Goal: Information Seeking & Learning: Learn about a topic

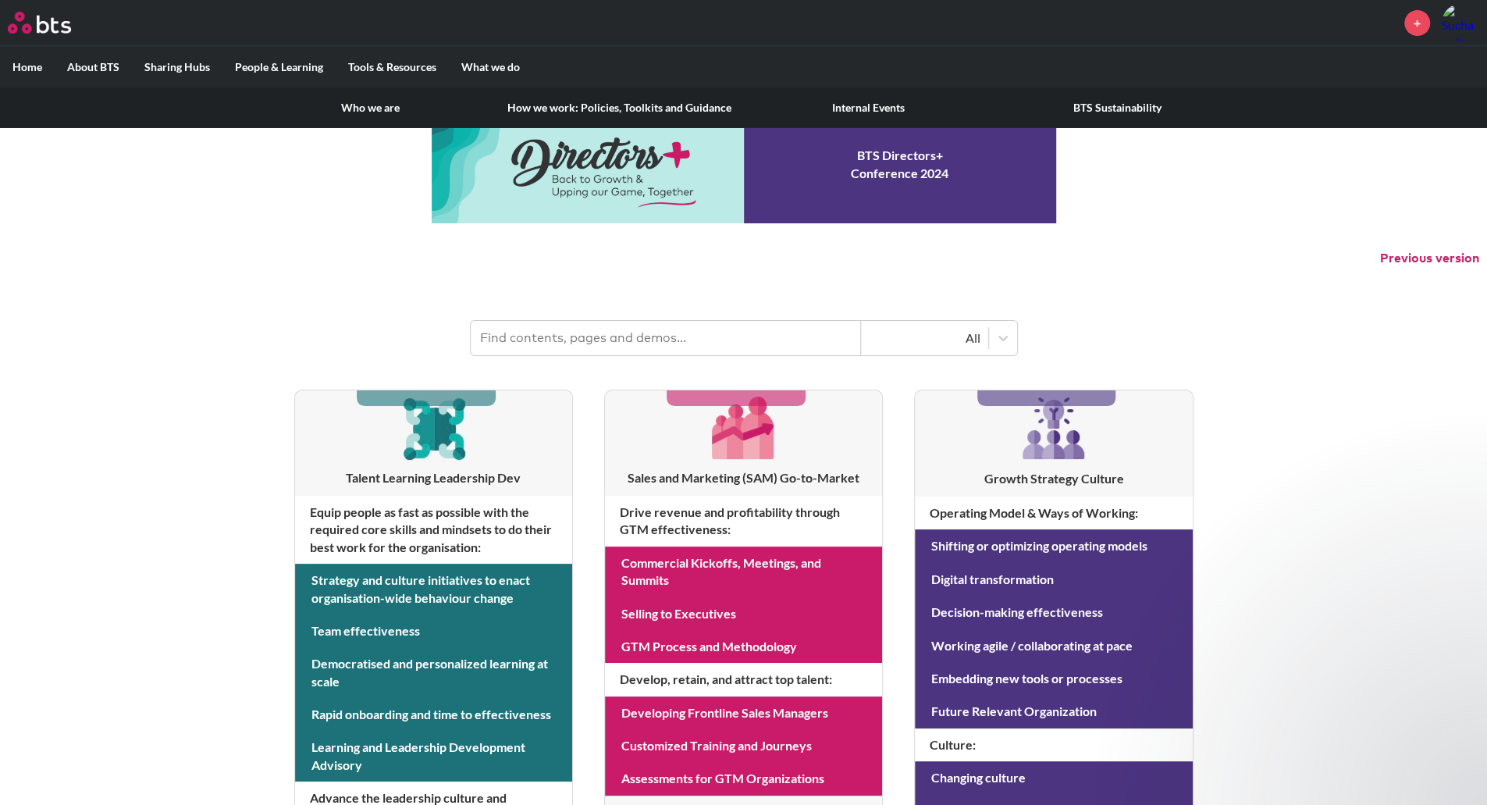
click at [624, 112] on link "How we work: Policies, Toolkits and Guidance" at bounding box center [619, 107] width 249 height 41
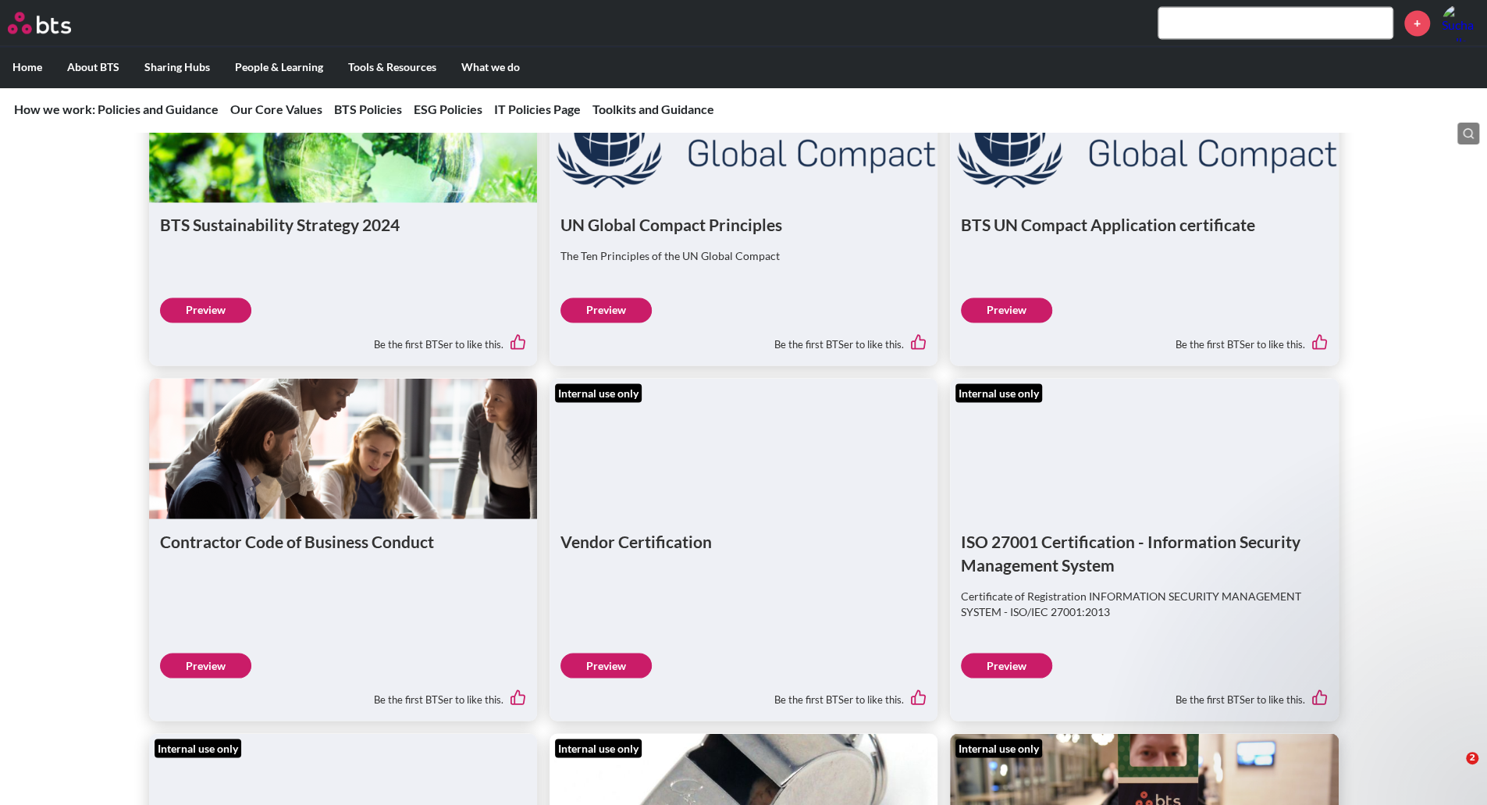
scroll to position [1873, 0]
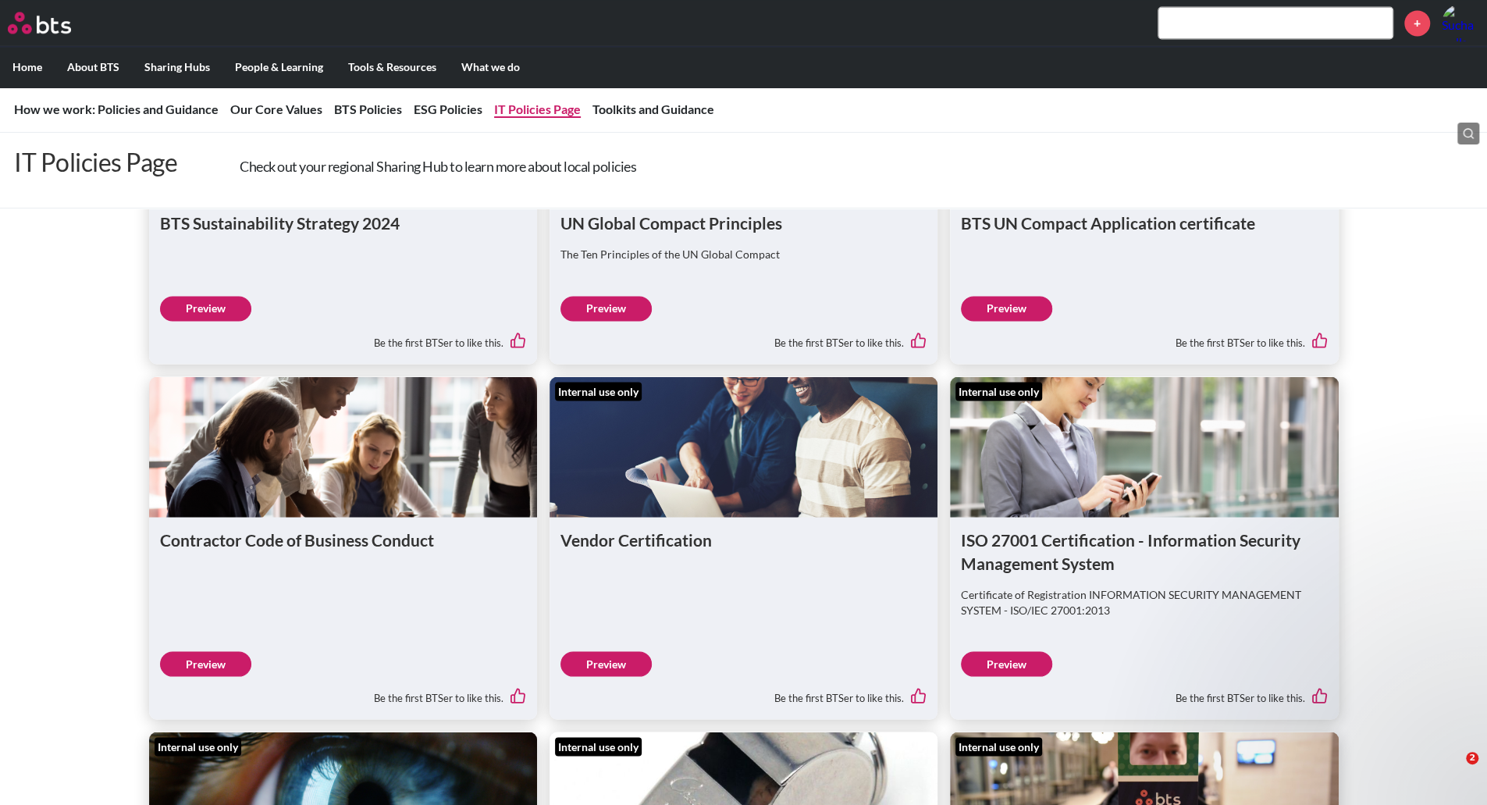
click at [534, 112] on link "IT Policies Page" at bounding box center [537, 108] width 87 height 15
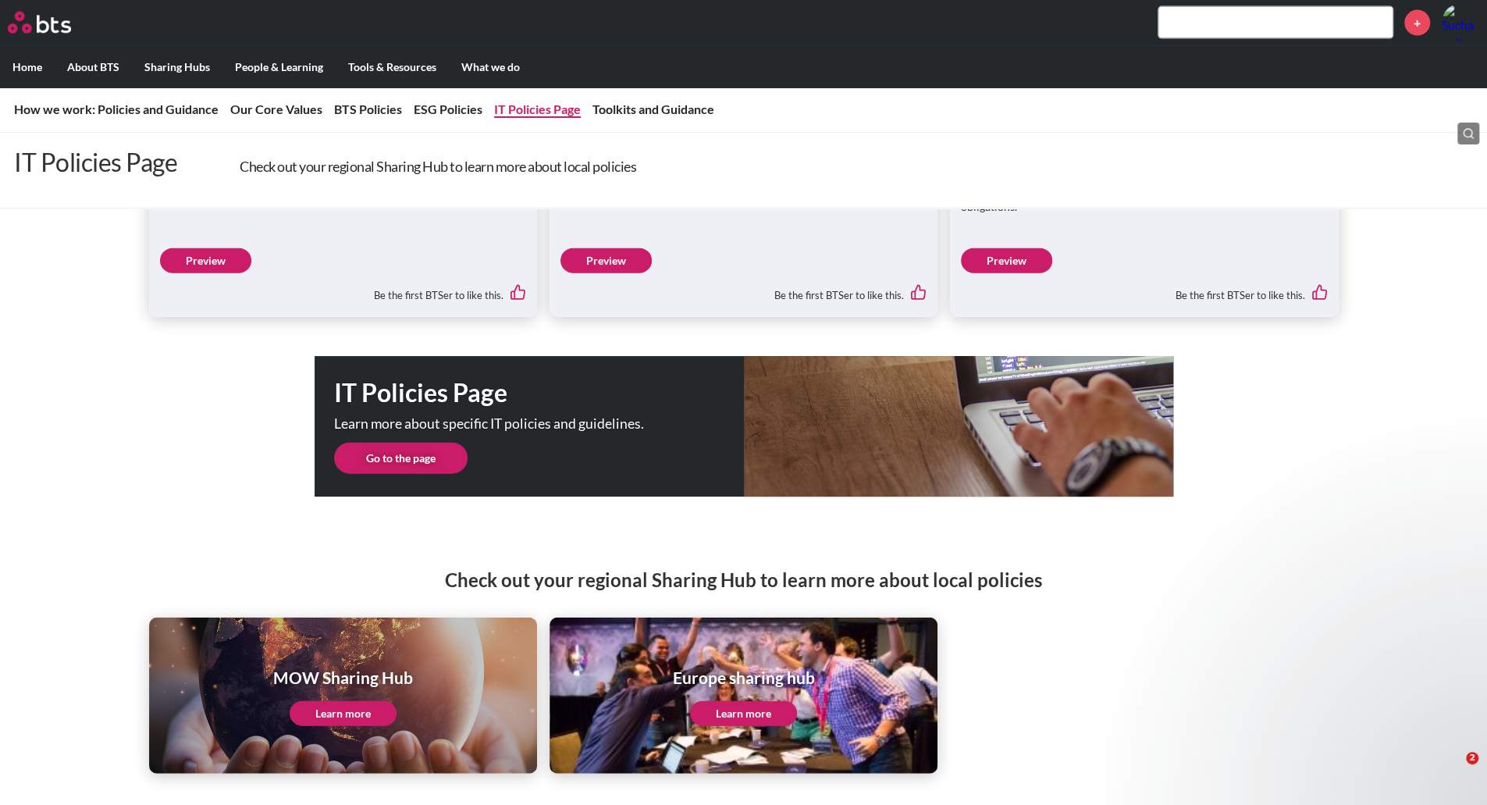
scroll to position [2794, 0]
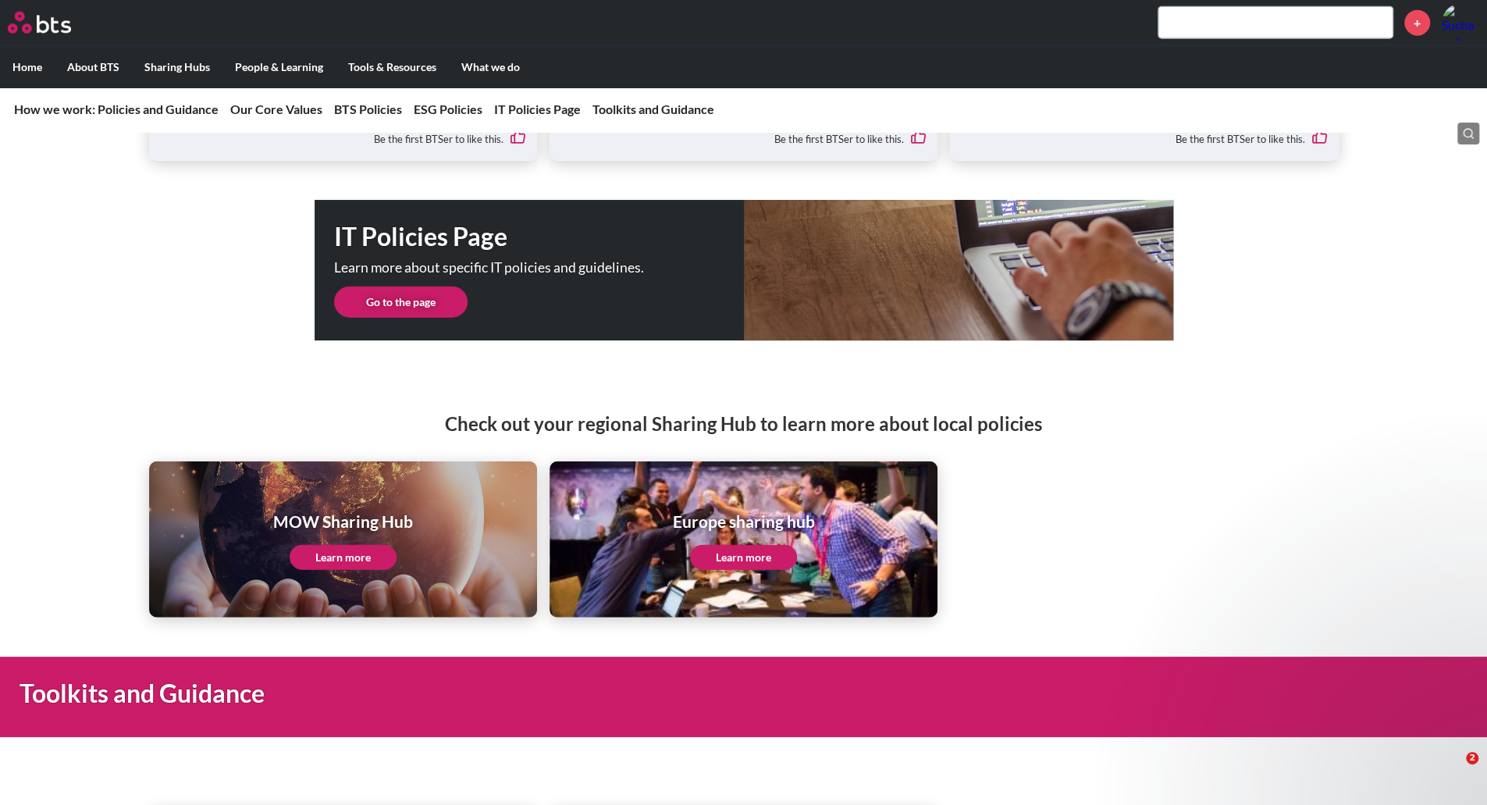
click at [397, 306] on link "Go to the page" at bounding box center [400, 301] width 133 height 31
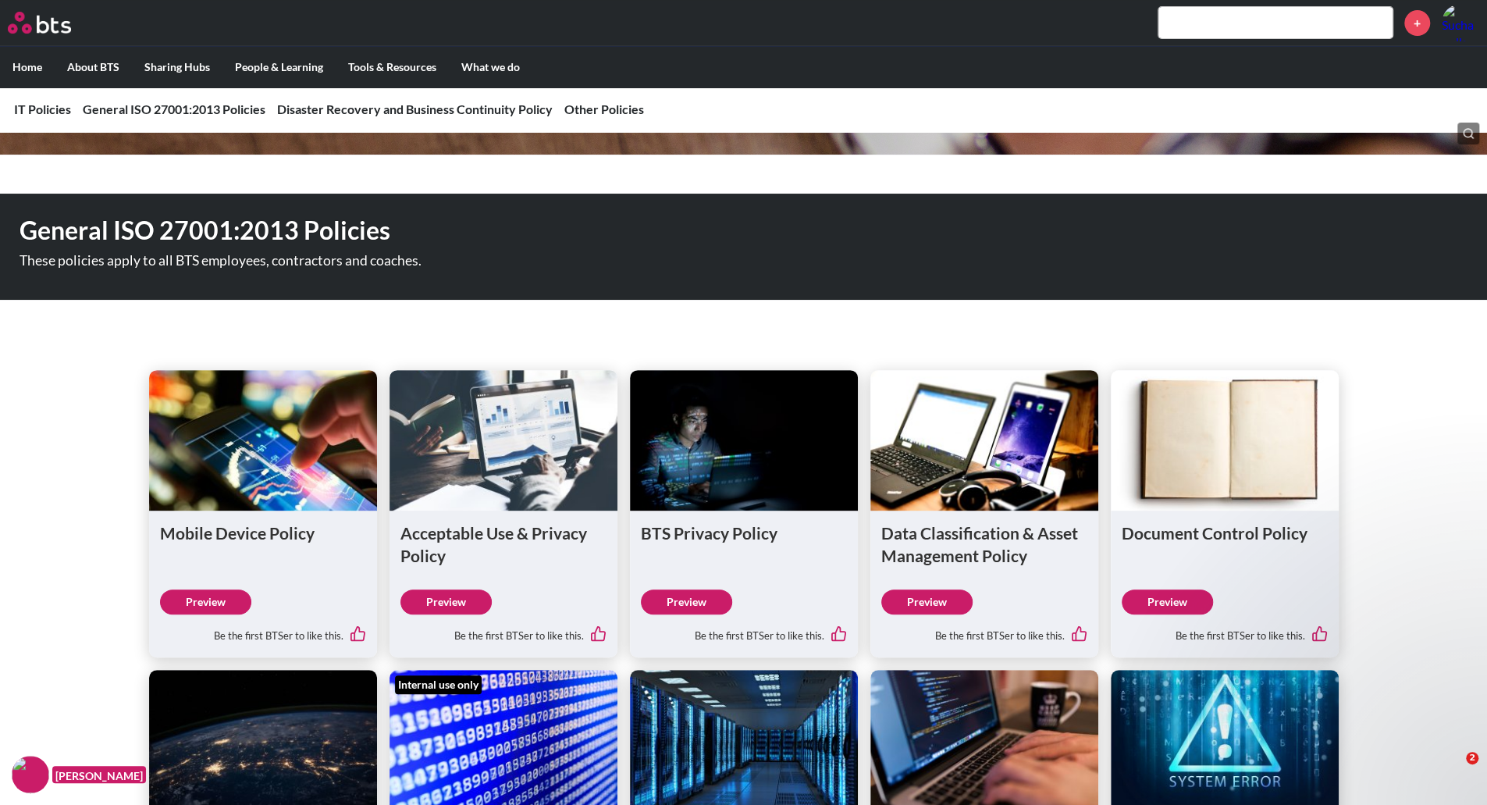
scroll to position [234, 0]
